Goal: Task Accomplishment & Management: Use online tool/utility

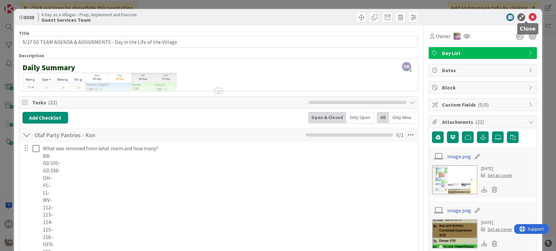
click at [528, 16] on icon at bounding box center [532, 17] width 8 height 8
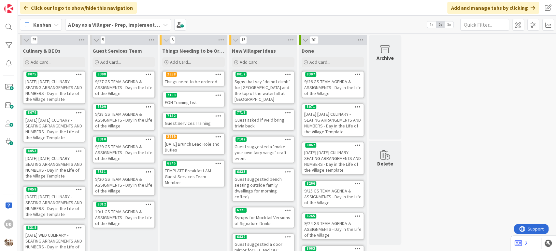
click at [131, 121] on div "9/28 GS TEAM AGENDA & ASSIGNMENTS - Day in the Life of the Village" at bounding box center [123, 120] width 61 height 20
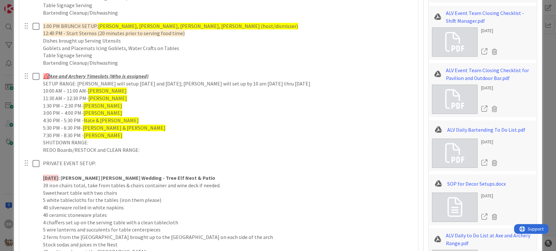
scroll to position [470, 0]
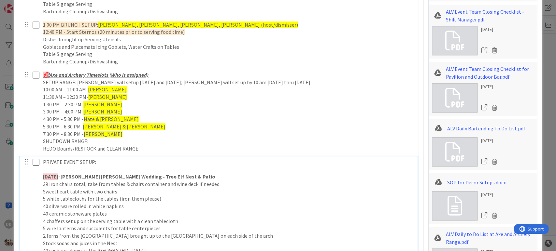
click at [169, 179] on p "[DATE] : [PERSON_NAME] [PERSON_NAME] Wedding - Tree Elf Nest & Patio" at bounding box center [228, 176] width 370 height 7
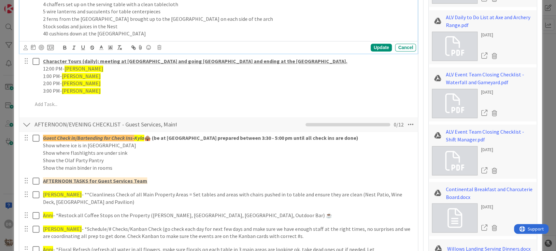
scroll to position [578, 0]
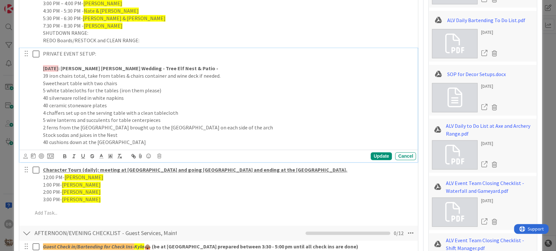
click at [177, 69] on p "[DATE] : [PERSON_NAME] [PERSON_NAME] Wedding - Tree Elf Nest & Patio -" at bounding box center [228, 68] width 370 height 7
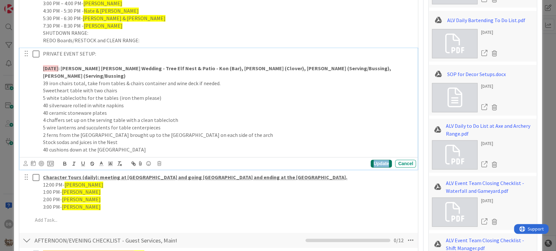
click at [375, 160] on div "Update" at bounding box center [380, 164] width 21 height 8
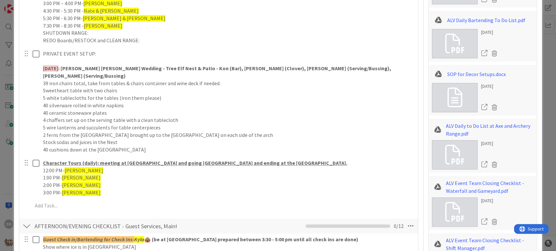
scroll to position [868, 0]
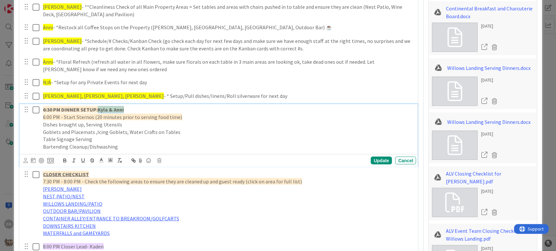
drag, startPoint x: 125, startPoint y: 103, endPoint x: 98, endPoint y: 104, distance: 26.4
click at [98, 106] on p "6:30 PM DINNER SETUP: [PERSON_NAME] & [PERSON_NAME]" at bounding box center [228, 109] width 370 height 7
click at [125, 106] on p "6:30 PM DINNER SETUP: [PERSON_NAME] & [PERSON_NAME]" at bounding box center [228, 109] width 370 height 7
click at [374, 157] on div "Update" at bounding box center [380, 161] width 21 height 8
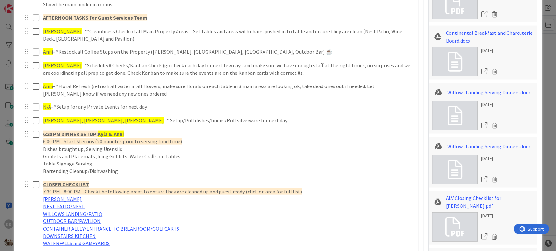
scroll to position [904, 0]
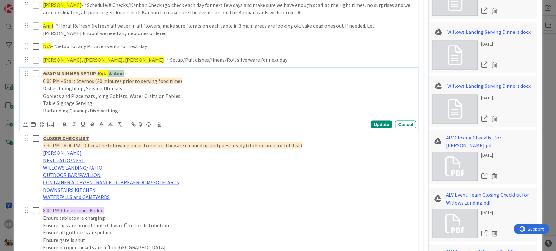
drag, startPoint x: 126, startPoint y: 67, endPoint x: 108, endPoint y: 64, distance: 18.2
click at [108, 70] on p "6:30 PM DINNER SETUP: [PERSON_NAME] & [PERSON_NAME]" at bounding box center [228, 73] width 370 height 7
click at [375, 121] on div "Update" at bounding box center [380, 125] width 21 height 8
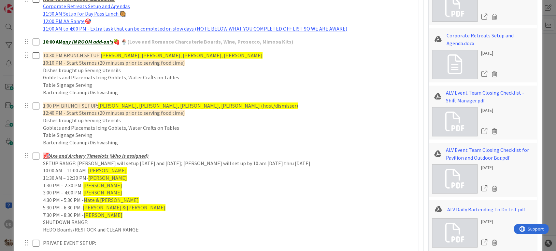
scroll to position [362, 0]
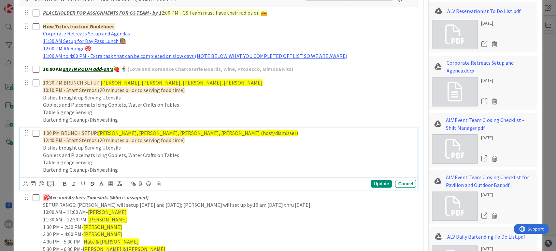
click at [146, 131] on span "[PERSON_NAME], [PERSON_NAME], [PERSON_NAME], [PERSON_NAME] (host/dismisser)" at bounding box center [198, 133] width 200 height 7
click at [378, 184] on div "Update" at bounding box center [380, 184] width 21 height 8
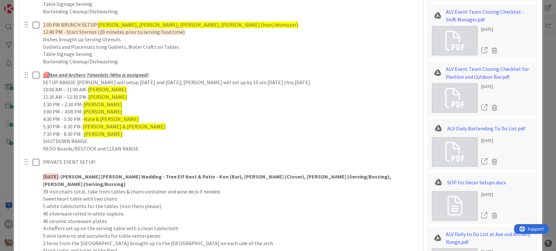
scroll to position [578, 0]
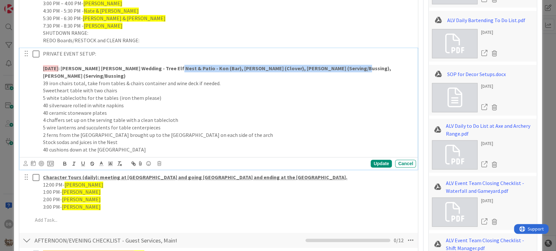
drag, startPoint x: 337, startPoint y: 68, endPoint x: 164, endPoint y: 65, distance: 172.5
click at [164, 65] on strong ": [PERSON_NAME] [PERSON_NAME] Wedding - Tree Elf Nest & Patio - Kon (Bar), [PER…" at bounding box center [217, 72] width 349 height 14
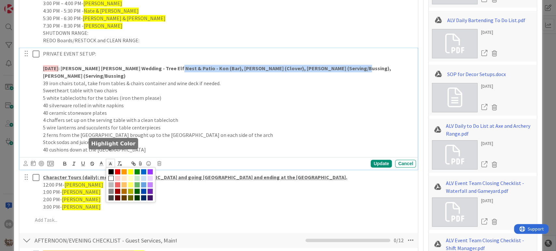
click at [109, 162] on polyline at bounding box center [110, 163] width 2 height 3
click at [128, 169] on span at bounding box center [130, 171] width 5 height 5
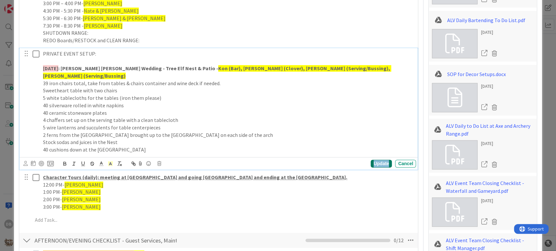
click at [374, 160] on div "Update" at bounding box center [380, 164] width 21 height 8
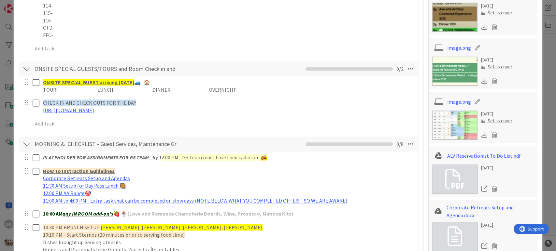
scroll to position [0, 0]
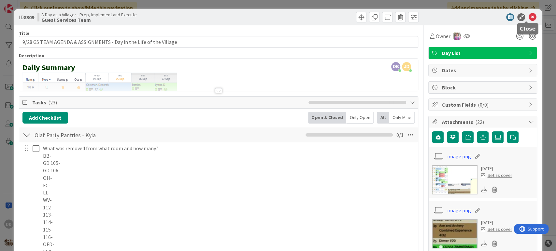
click at [528, 19] on icon at bounding box center [532, 17] width 8 height 8
